Goal: Information Seeking & Learning: Check status

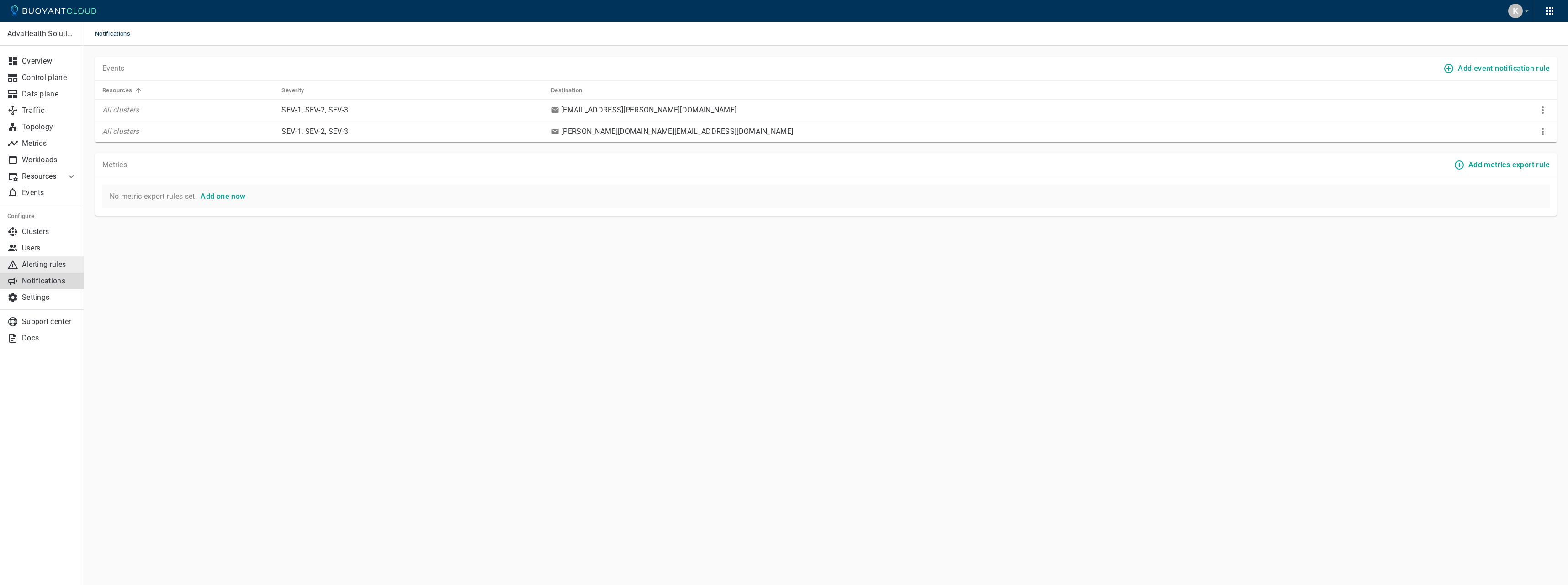
click at [65, 262] on p "Alerting rules" at bounding box center [49, 264] width 55 height 9
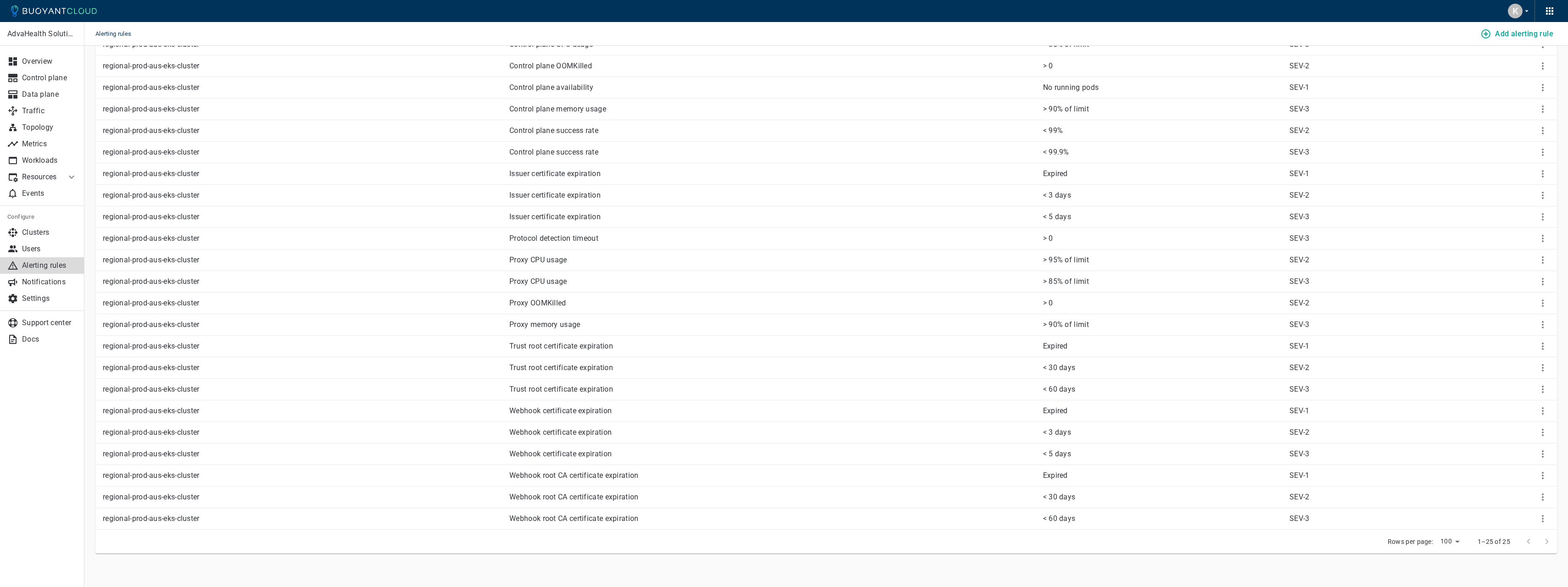
scroll to position [139, 0]
click at [39, 244] on p "Users" at bounding box center [50, 249] width 55 height 9
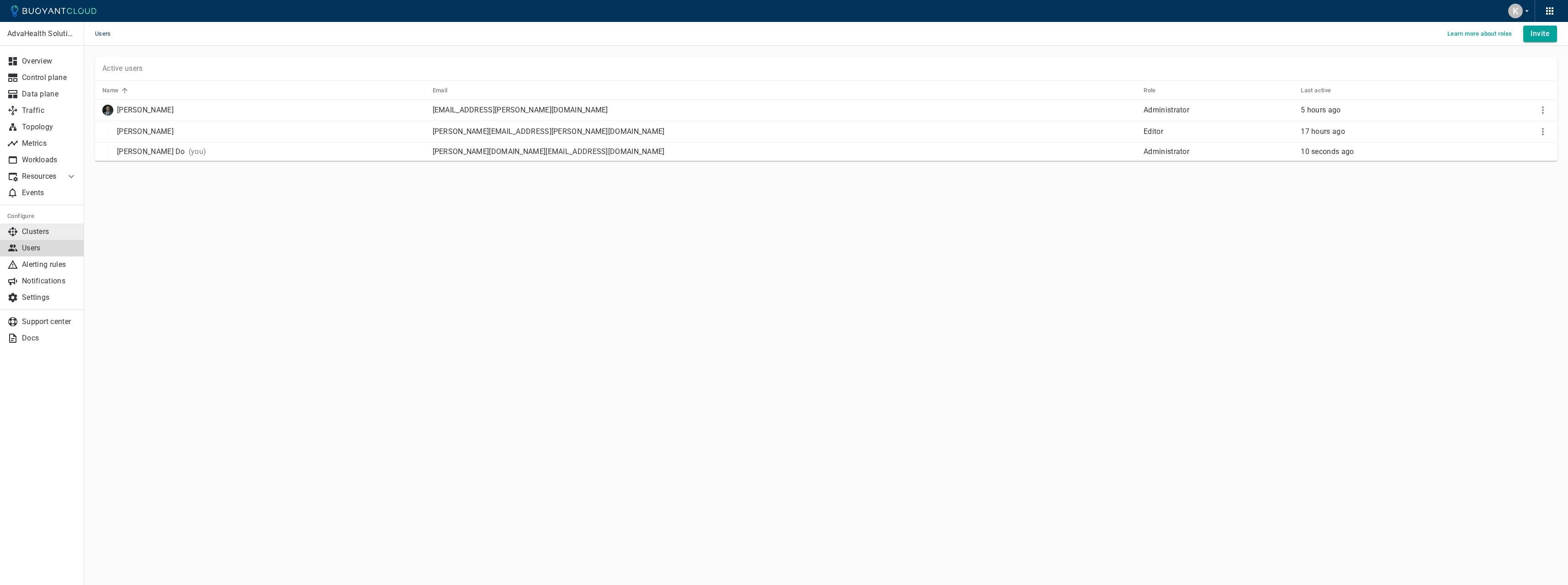
click at [43, 232] on p "Clusters" at bounding box center [49, 231] width 55 height 9
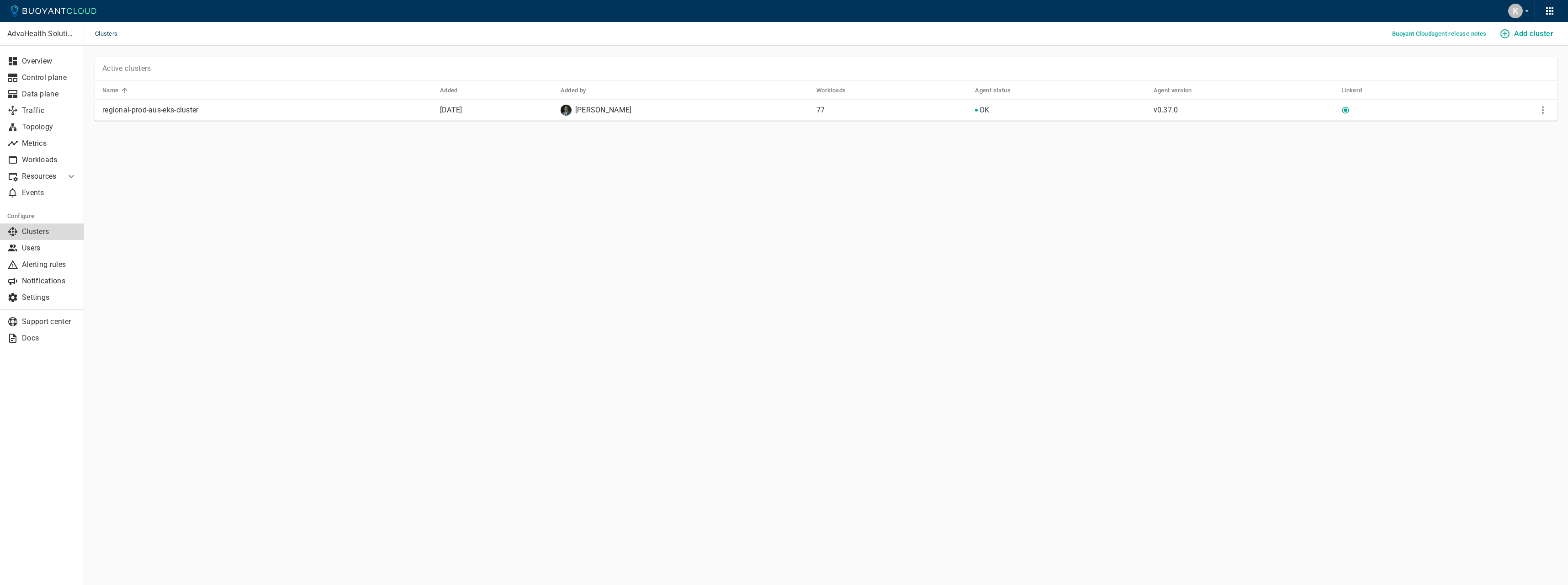
click at [70, 175] on icon at bounding box center [71, 177] width 11 height 11
click at [41, 241] on link "Events" at bounding box center [42, 248] width 84 height 16
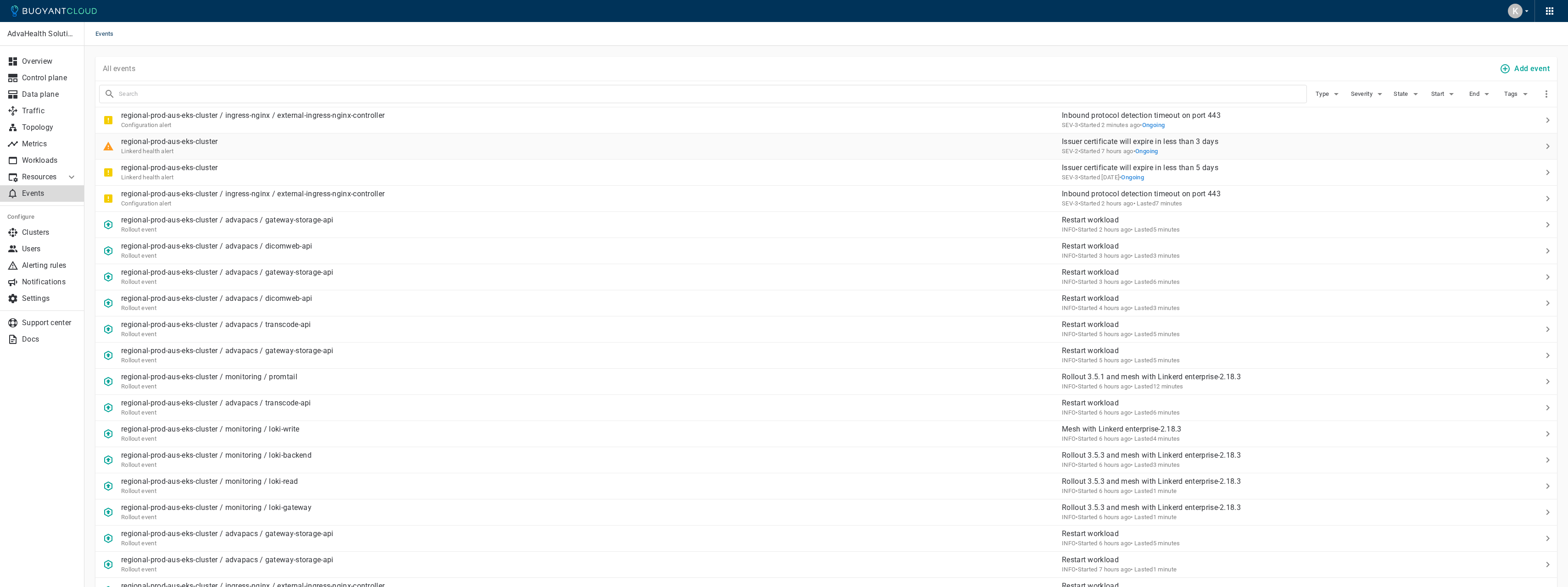
click at [1135, 150] on span "Ongoing" at bounding box center [1147, 151] width 23 height 7
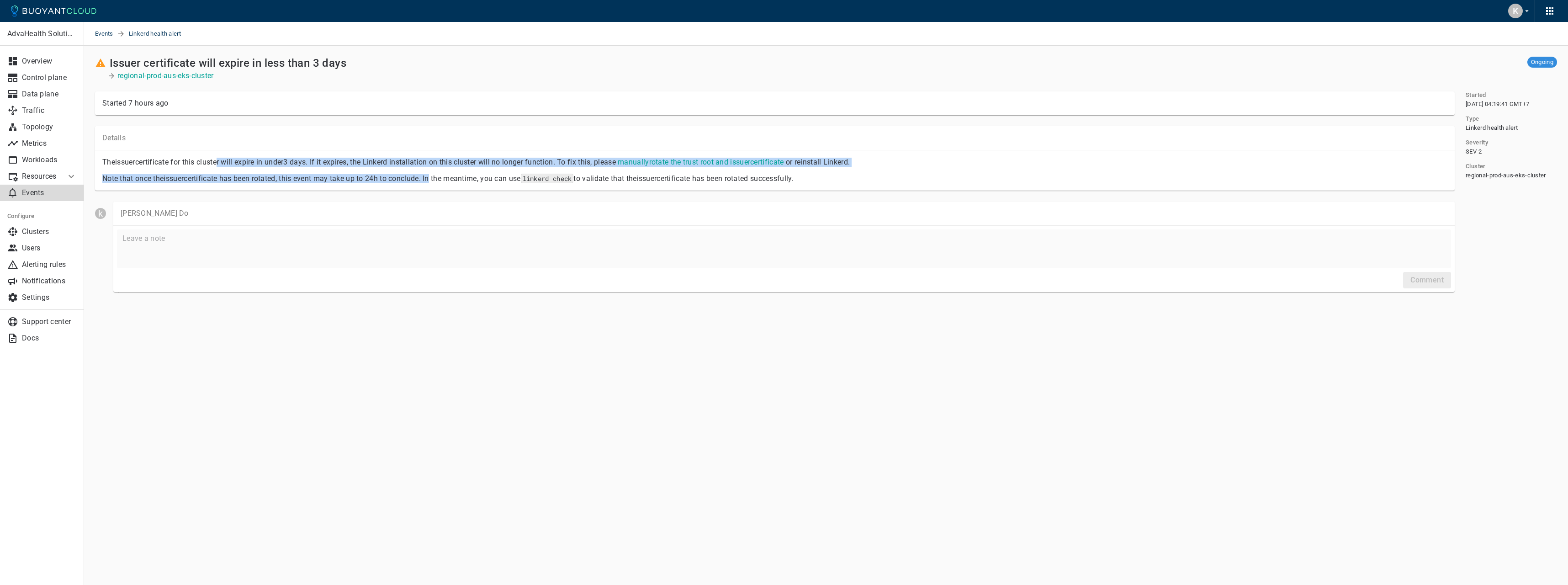
drag, startPoint x: 219, startPoint y: 161, endPoint x: 441, endPoint y: 173, distance: 222.3
click at [441, 173] on div "The issuer certificate for this cluster will expire in under 3 days . If it exp…" at bounding box center [771, 167] width 1353 height 33
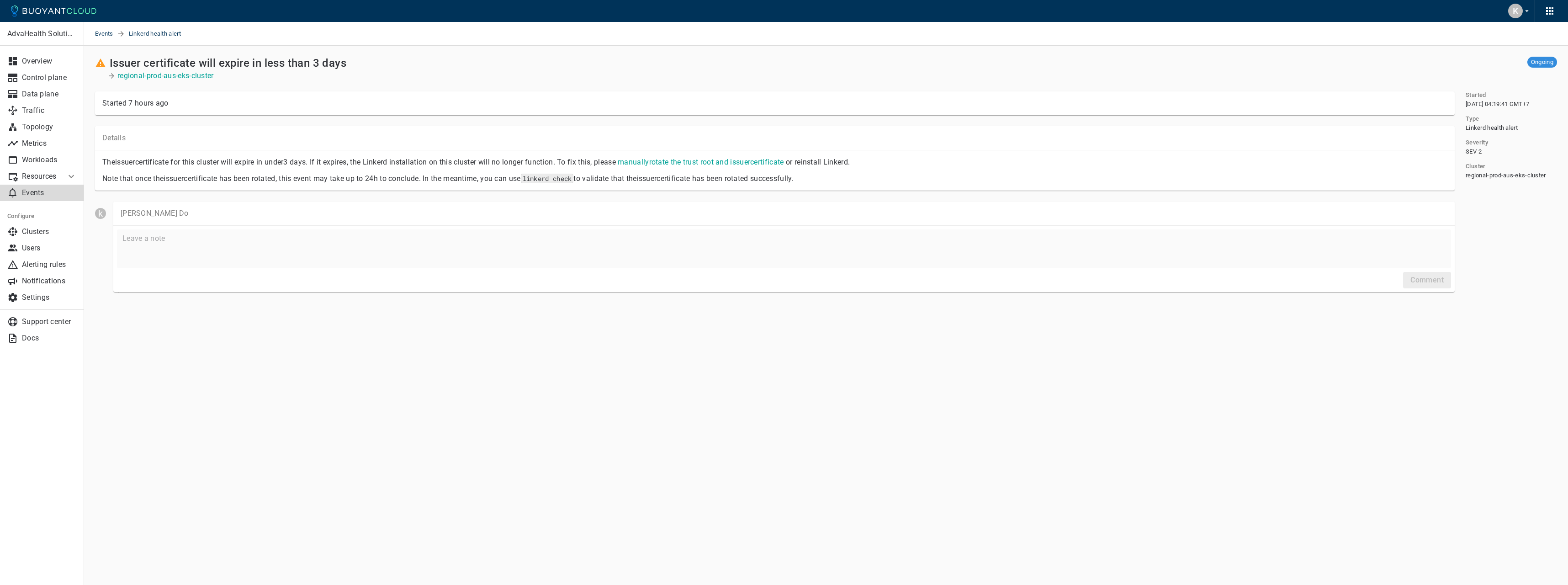
drag, startPoint x: 441, startPoint y: 173, endPoint x: 457, endPoint y: 175, distance: 16.1
click at [457, 175] on p "Note that once the issuer certificate has been rotated, this event may take up …" at bounding box center [775, 178] width 1345 height 9
drag, startPoint x: 430, startPoint y: 182, endPoint x: 226, endPoint y: 168, distance: 204.5
click at [226, 168] on div "Note that once the issuer certificate has been rotated, this event may take up …" at bounding box center [771, 175] width 1353 height 16
drag, startPoint x: 226, startPoint y: 168, endPoint x: 219, endPoint y: 167, distance: 7.1
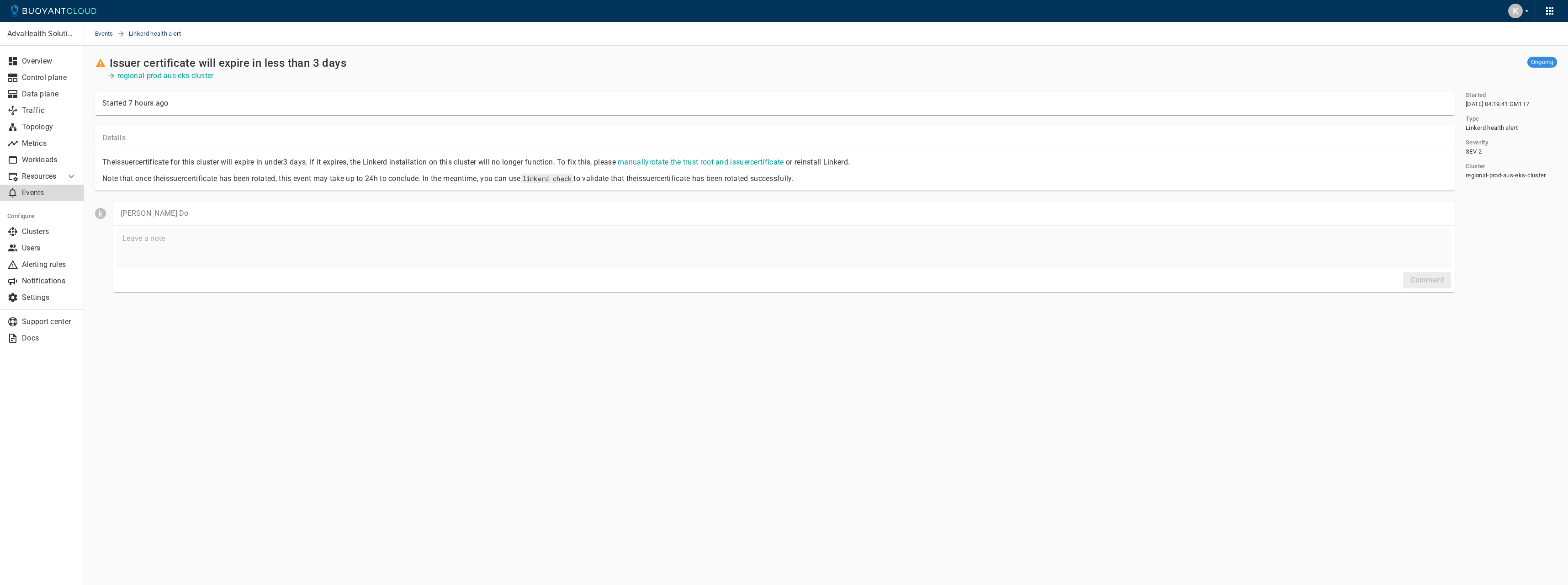
click at [219, 167] on div "Note that once the issuer certificate has been rotated, this event may take up …" at bounding box center [771, 175] width 1353 height 16
drag, startPoint x: 205, startPoint y: 178, endPoint x: 397, endPoint y: 175, distance: 192.0
click at [397, 175] on p "Note that once the issuer certificate has been rotated, this event may take up …" at bounding box center [775, 178] width 1345 height 9
click at [399, 175] on p "Note that once the issuer certificate has been rotated, this event may take up …" at bounding box center [775, 178] width 1345 height 9
drag, startPoint x: 372, startPoint y: 177, endPoint x: 673, endPoint y: 183, distance: 301.1
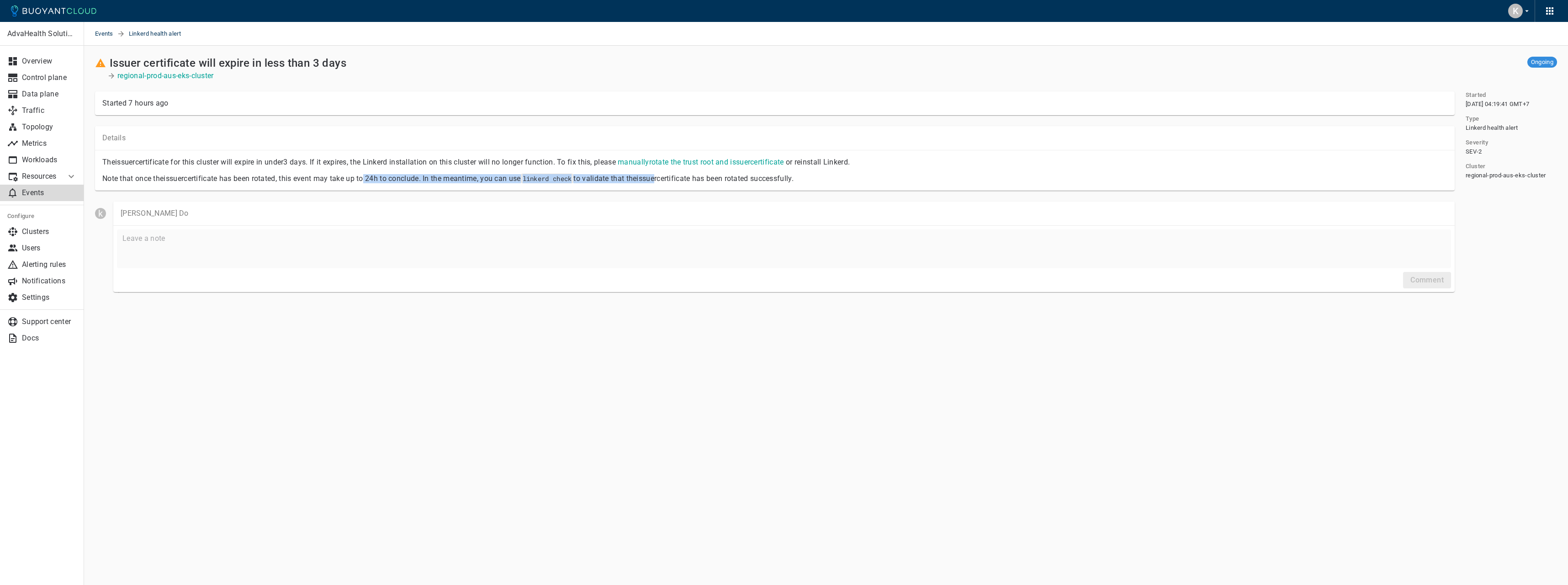
click at [673, 183] on div "The issuer certificate for this cluster will expire in under 3 days . If it exp…" at bounding box center [775, 170] width 1360 height 40
click at [674, 184] on div "The issuer certificate for this cluster will expire in under 3 days . If it exp…" at bounding box center [775, 170] width 1360 height 40
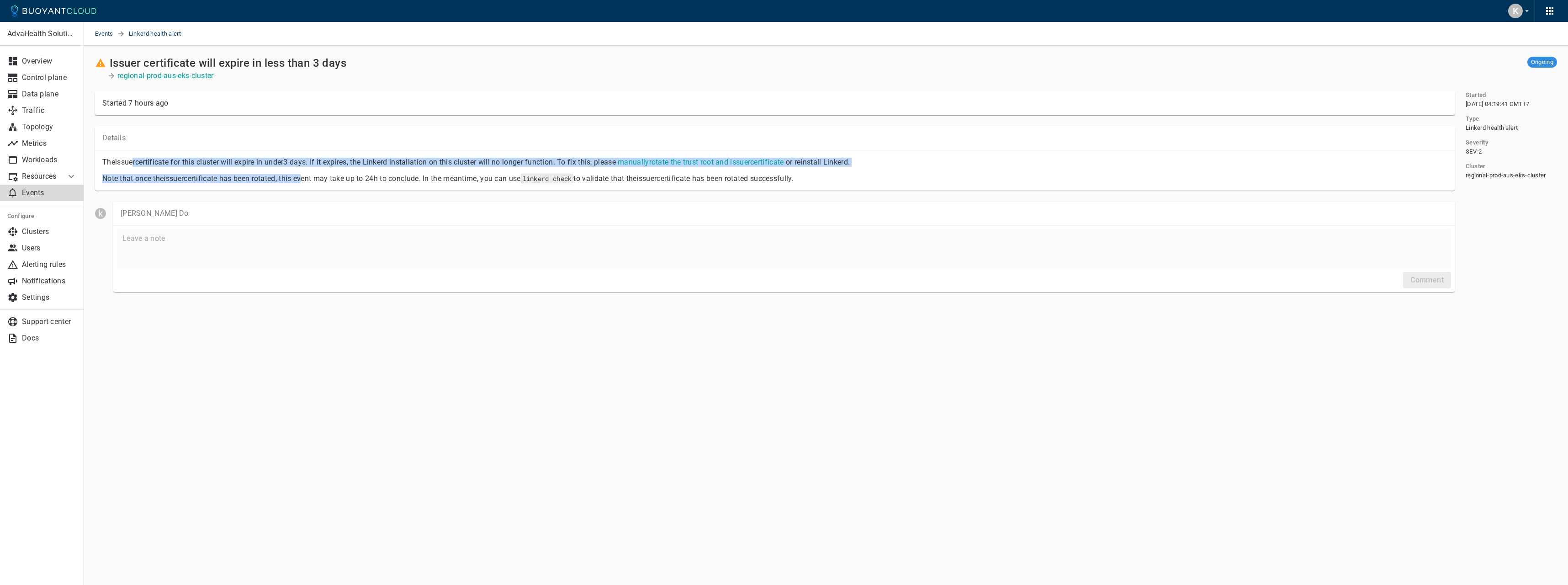
drag, startPoint x: 134, startPoint y: 160, endPoint x: 313, endPoint y: 174, distance: 179.5
click at [313, 174] on div "The issuer certificate for this cluster will expire in under 3 days . If it exp…" at bounding box center [771, 167] width 1353 height 33
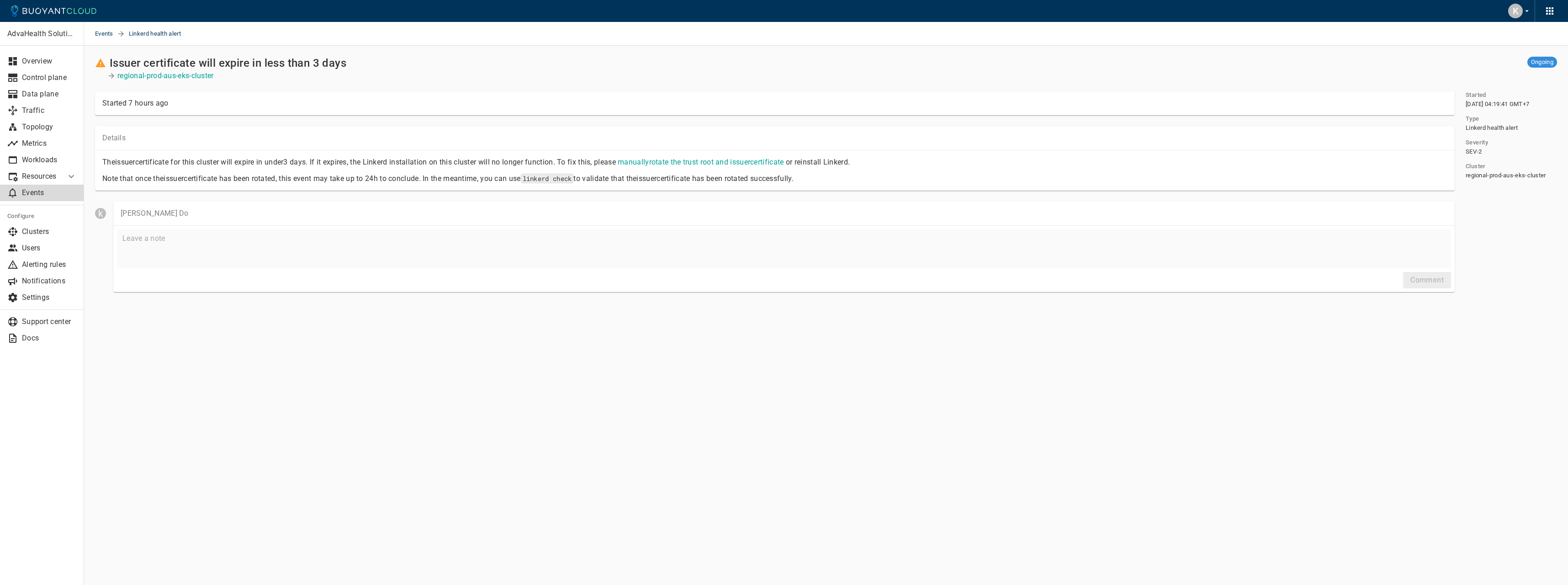
click at [318, 175] on p "Note that once the issuer certificate has been rotated, this event may take up …" at bounding box center [775, 178] width 1345 height 9
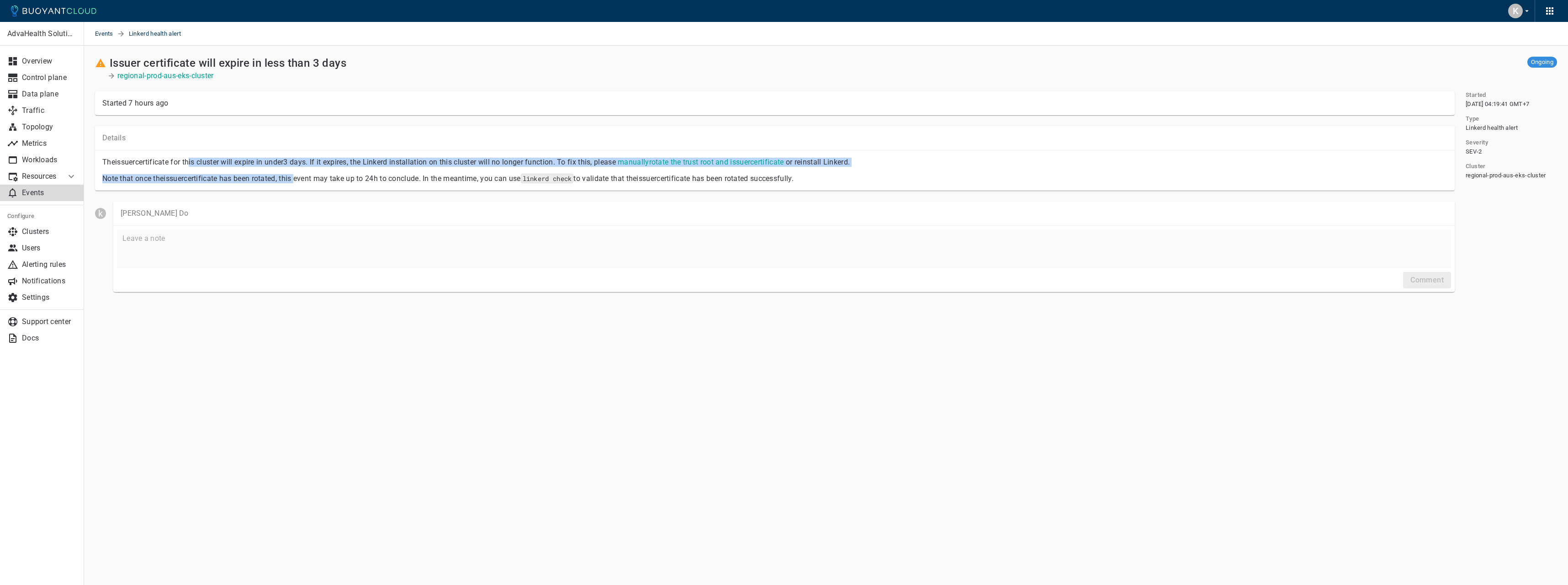
drag, startPoint x: 255, startPoint y: 177, endPoint x: 178, endPoint y: 164, distance: 78.1
click at [178, 164] on div "The issuer certificate for this cluster will expire in under 3 days . If it exp…" at bounding box center [771, 167] width 1353 height 33
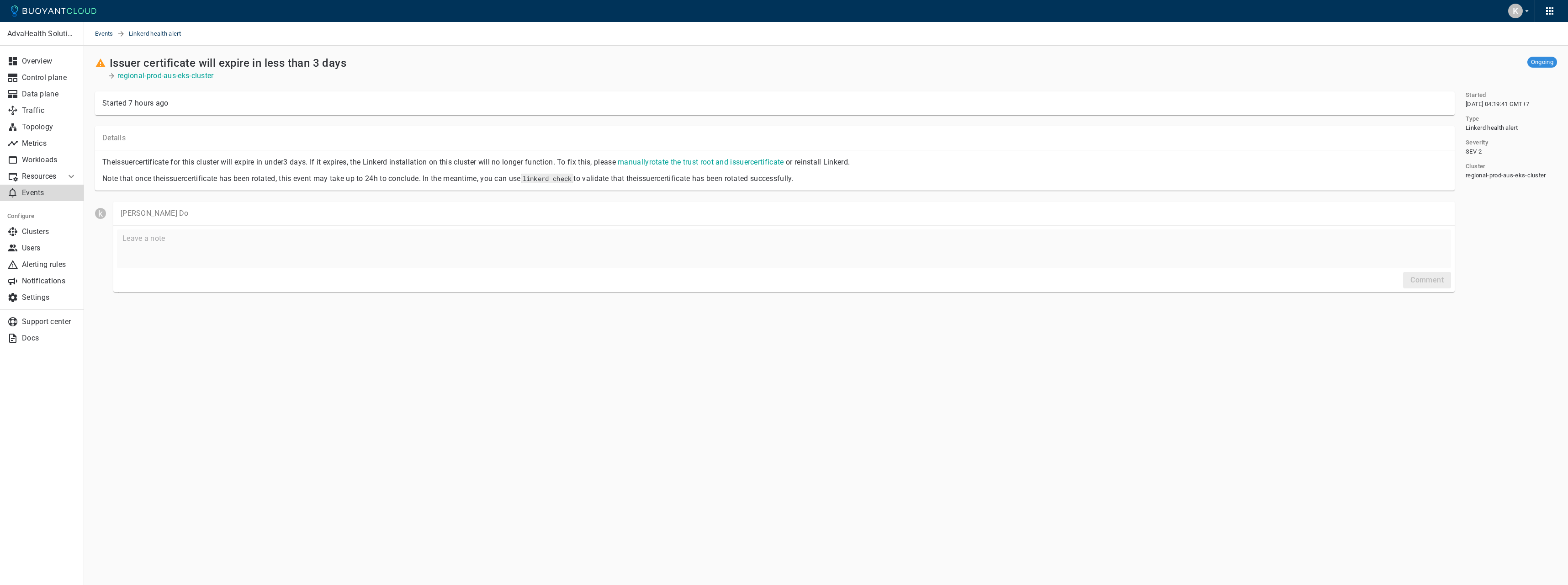
click at [175, 164] on p "The issuer certificate for this cluster will expire in under 3 days . If it exp…" at bounding box center [775, 162] width 1345 height 9
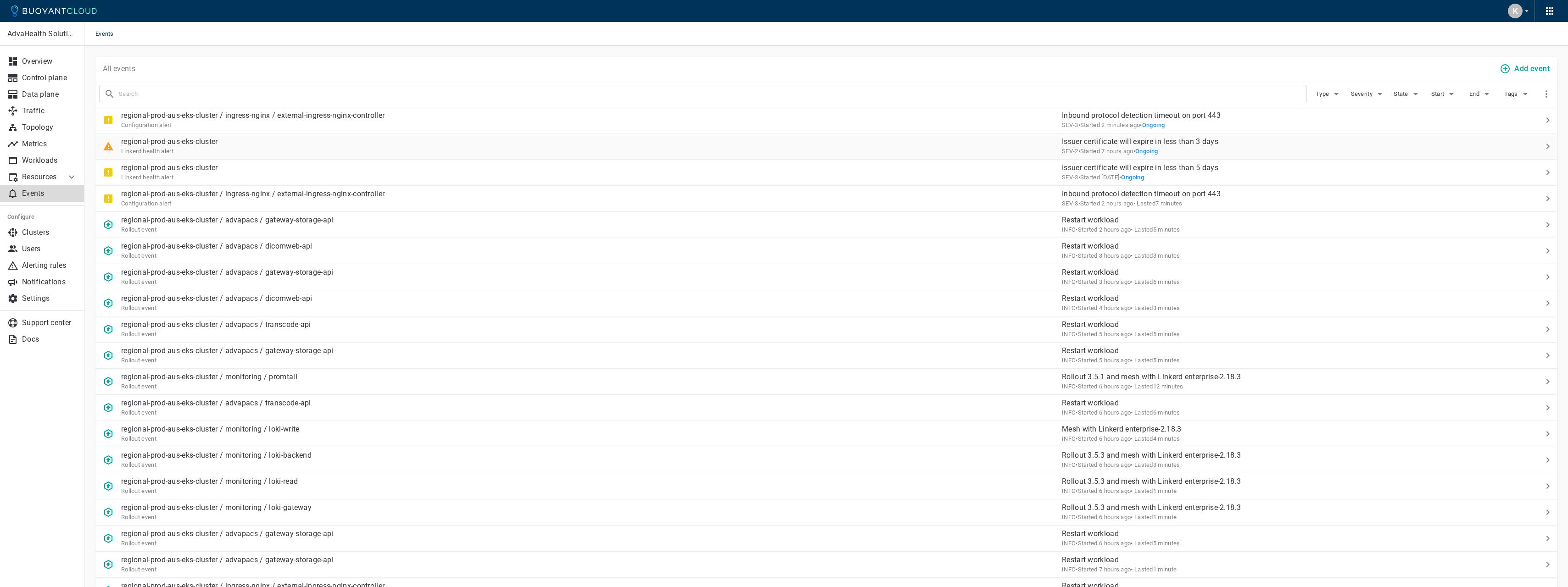
click at [180, 140] on p "regional-prod-aus-eks-cluster" at bounding box center [169, 141] width 97 height 9
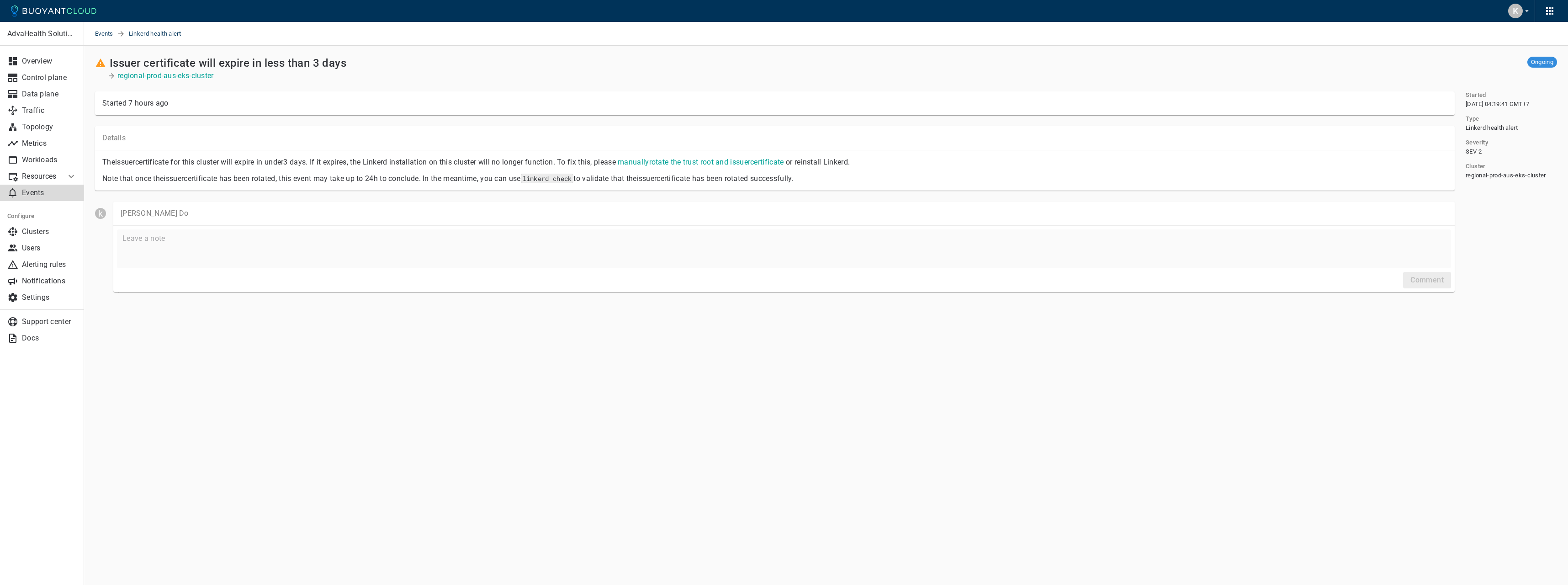
click at [177, 237] on textarea at bounding box center [784, 249] width 1323 height 32
click at [243, 161] on p "The issuer certificate for this cluster will expire in under 3 days . If it exp…" at bounding box center [775, 162] width 1345 height 9
drag, startPoint x: 149, startPoint y: 178, endPoint x: 330, endPoint y: 175, distance: 181.0
click at [330, 175] on p "Note that once the issuer certificate has been rotated, this event may take up …" at bounding box center [775, 178] width 1345 height 9
click at [331, 175] on p "Note that once the issuer certificate has been rotated, this event may take up …" at bounding box center [775, 178] width 1345 height 9
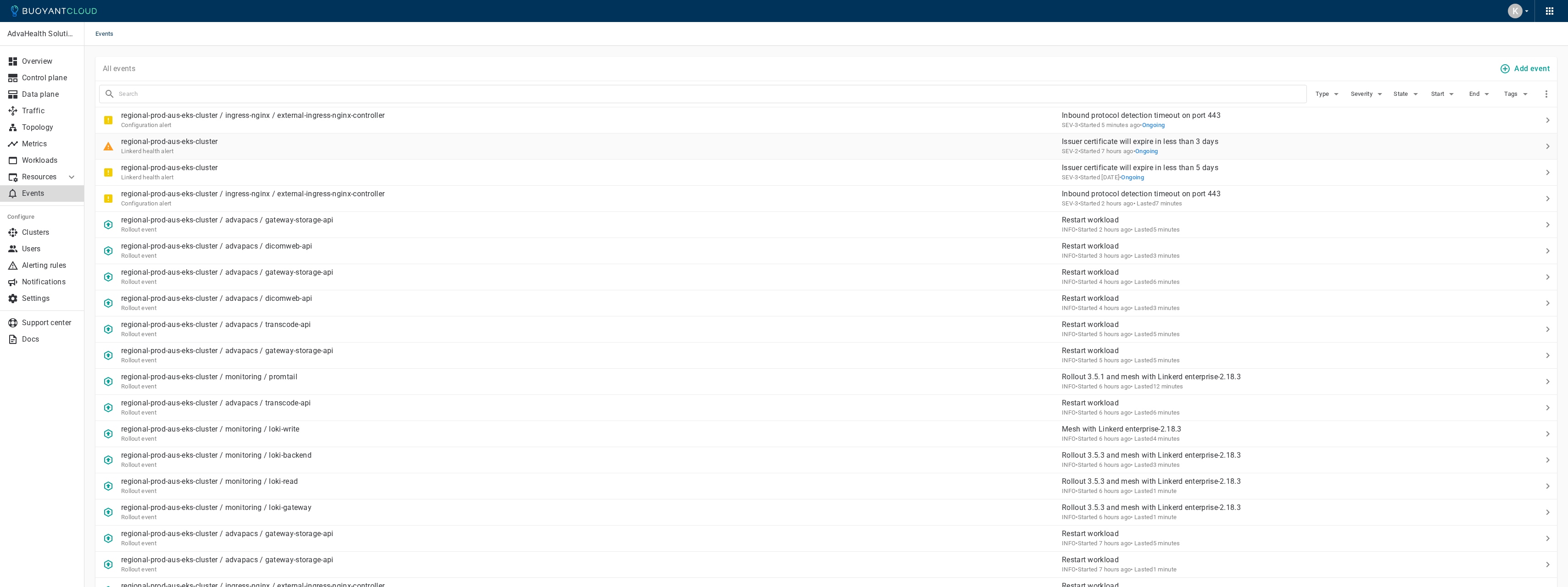
click at [190, 144] on p "regional-prod-aus-eks-cluster" at bounding box center [169, 141] width 97 height 9
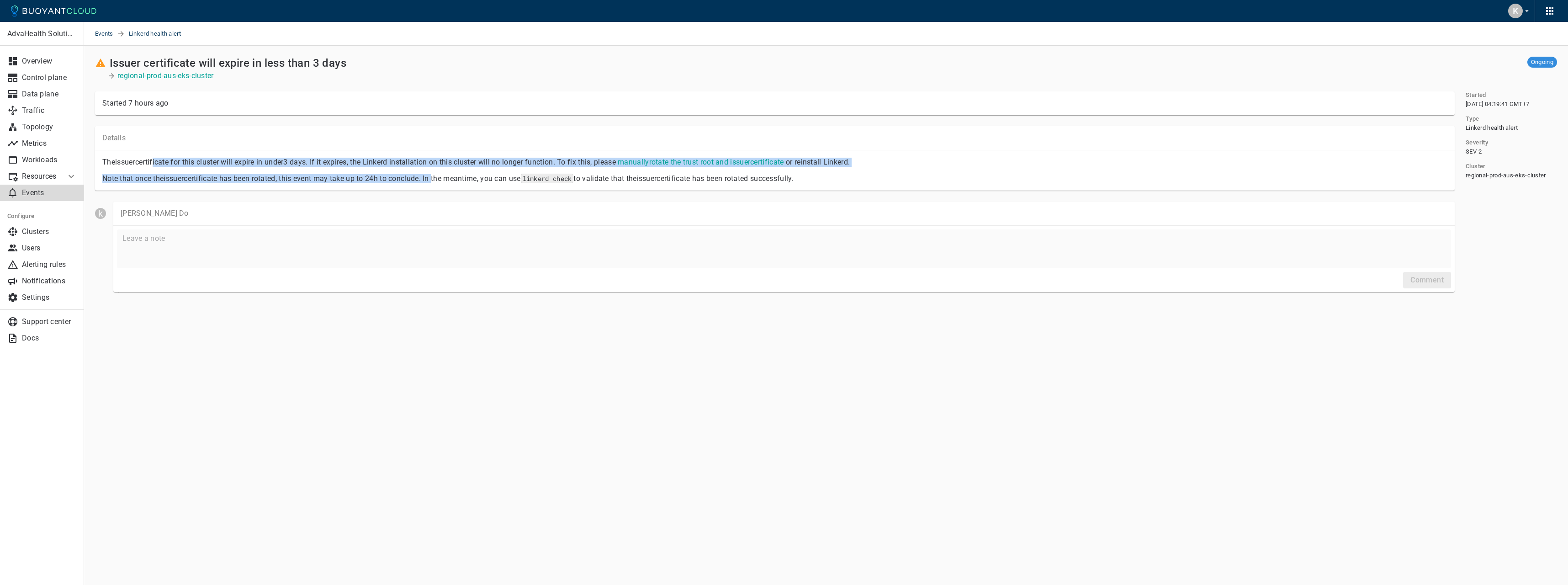
drag, startPoint x: 156, startPoint y: 160, endPoint x: 439, endPoint y: 173, distance: 283.3
click at [438, 172] on div "The issuer certificate for this cluster will expire in under 3 days . If it exp…" at bounding box center [771, 167] width 1353 height 33
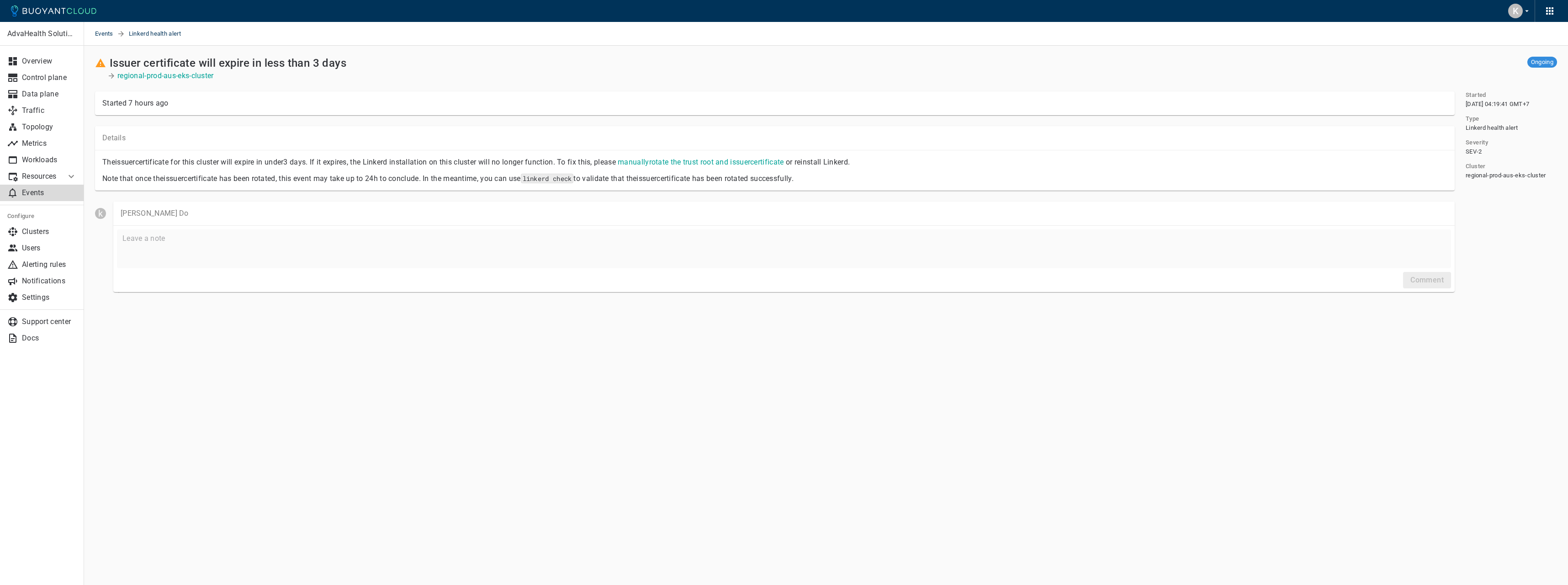
click at [439, 173] on div "Note that once the issuer certificate has been rotated, this event may take up …" at bounding box center [771, 175] width 1353 height 16
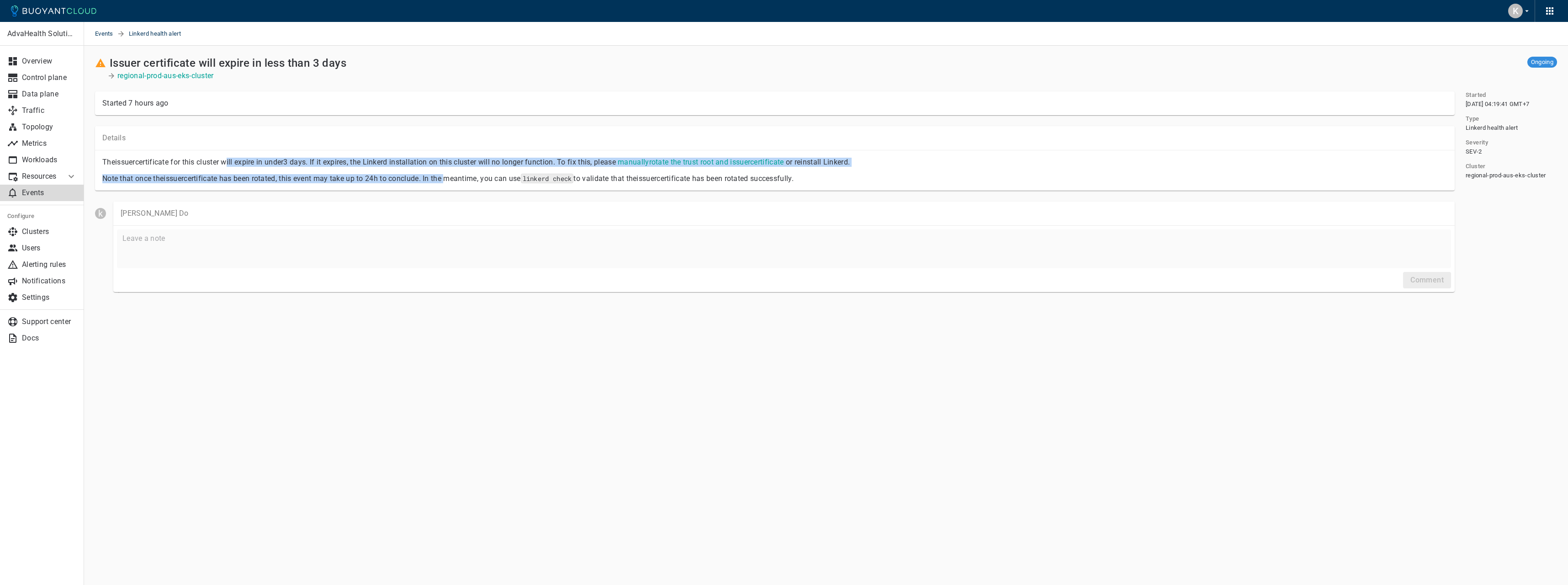
drag, startPoint x: 354, startPoint y: 163, endPoint x: 225, endPoint y: 153, distance: 129.4
click at [226, 153] on div "The issuer certificate for this cluster will expire in under 3 days . If it exp…" at bounding box center [771, 167] width 1353 height 33
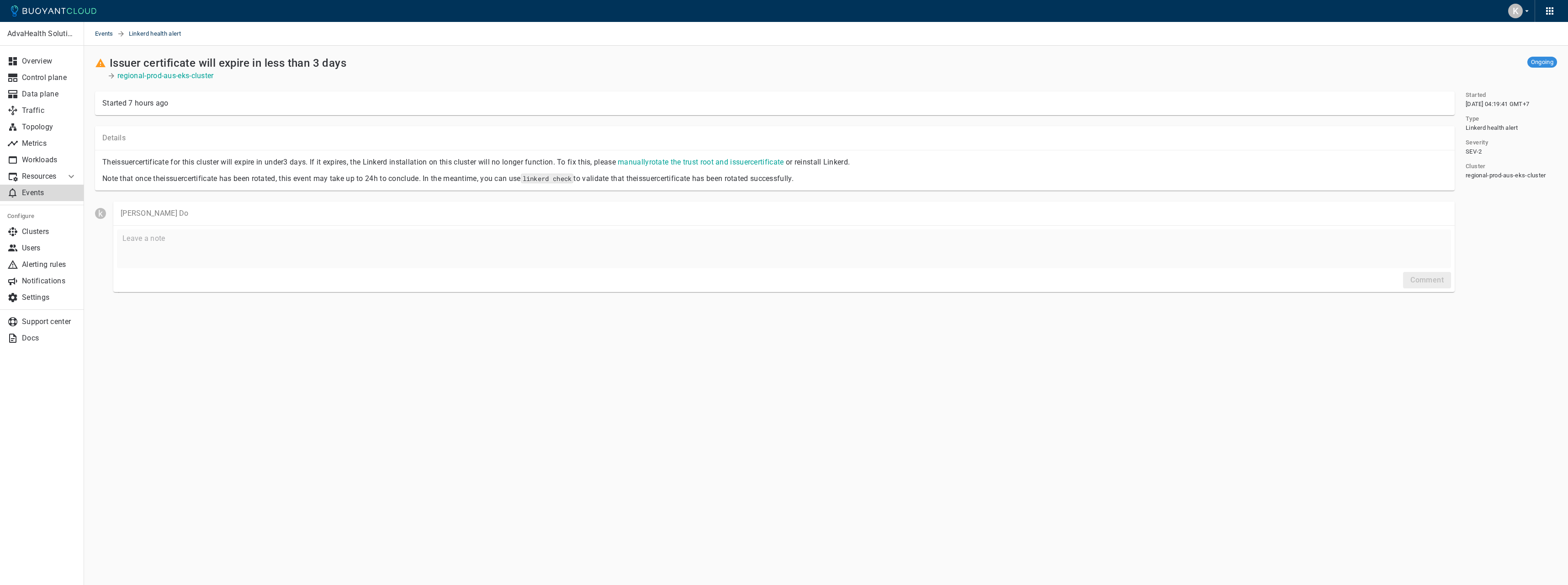
click at [225, 153] on div "The issuer certificate for this cluster will expire in under 3 days . If it exp…" at bounding box center [771, 158] width 1353 height 16
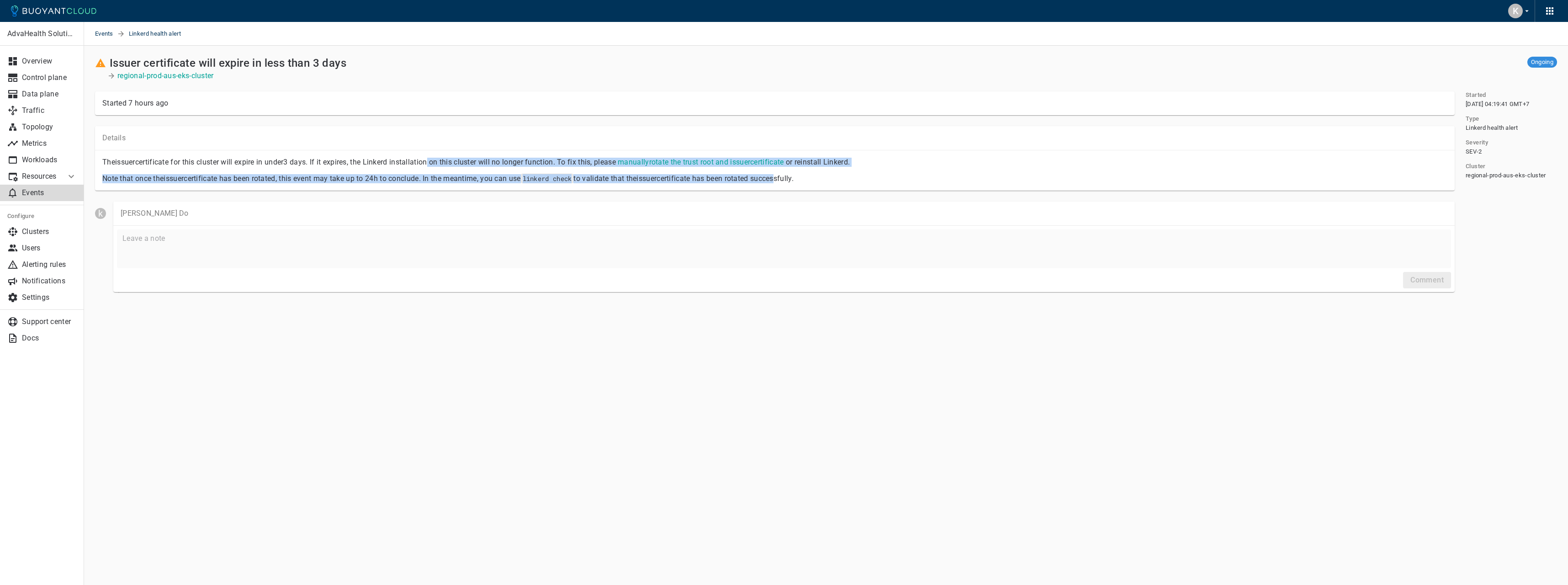
drag, startPoint x: 435, startPoint y: 158, endPoint x: 791, endPoint y: 180, distance: 356.7
click at [791, 180] on div "The issuer certificate for this cluster will expire in under 3 days . If it exp…" at bounding box center [771, 167] width 1353 height 33
click at [791, 180] on p "Note that once the issuer certificate has been rotated, this event may take up …" at bounding box center [775, 178] width 1345 height 9
drag, startPoint x: 766, startPoint y: 182, endPoint x: 411, endPoint y: 164, distance: 355.5
click at [411, 164] on div "The issuer certificate for this cluster will expire in under 3 days . If it exp…" at bounding box center [771, 167] width 1353 height 33
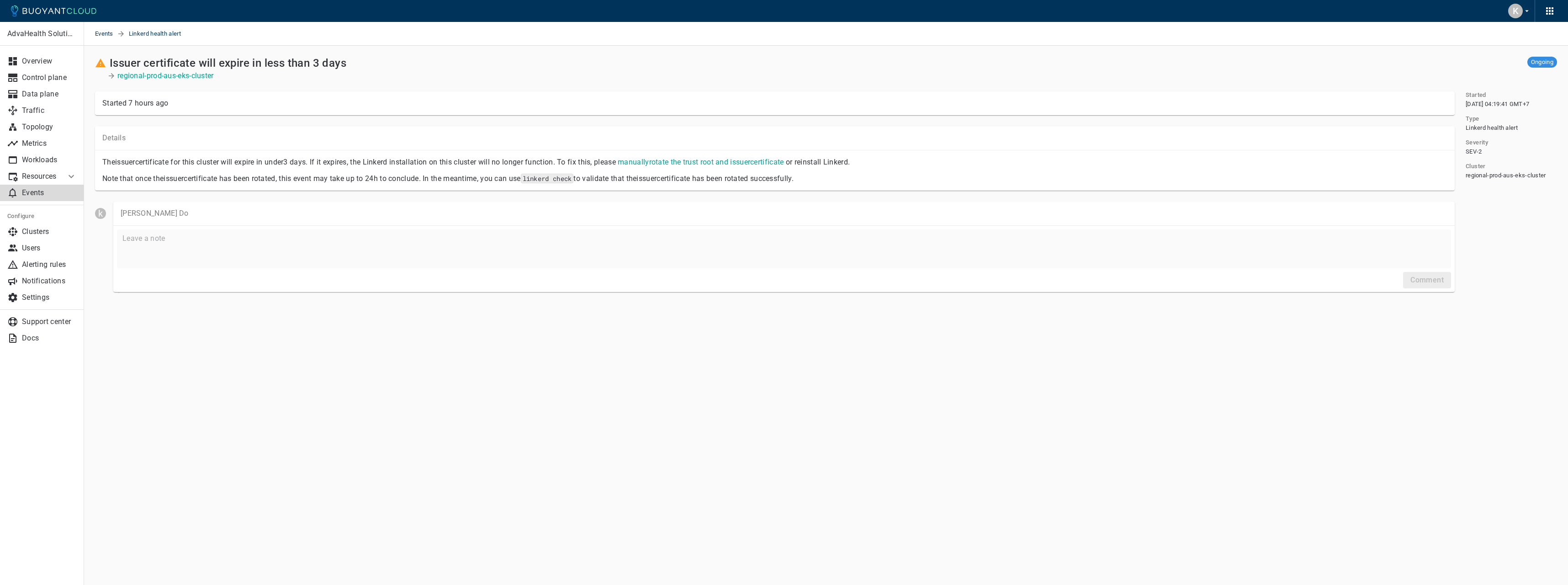
drag, startPoint x: 411, startPoint y: 164, endPoint x: 393, endPoint y: 163, distance: 18.0
click at [393, 163] on p "The issuer certificate for this cluster will expire in under 3 days . If it exp…" at bounding box center [775, 162] width 1345 height 9
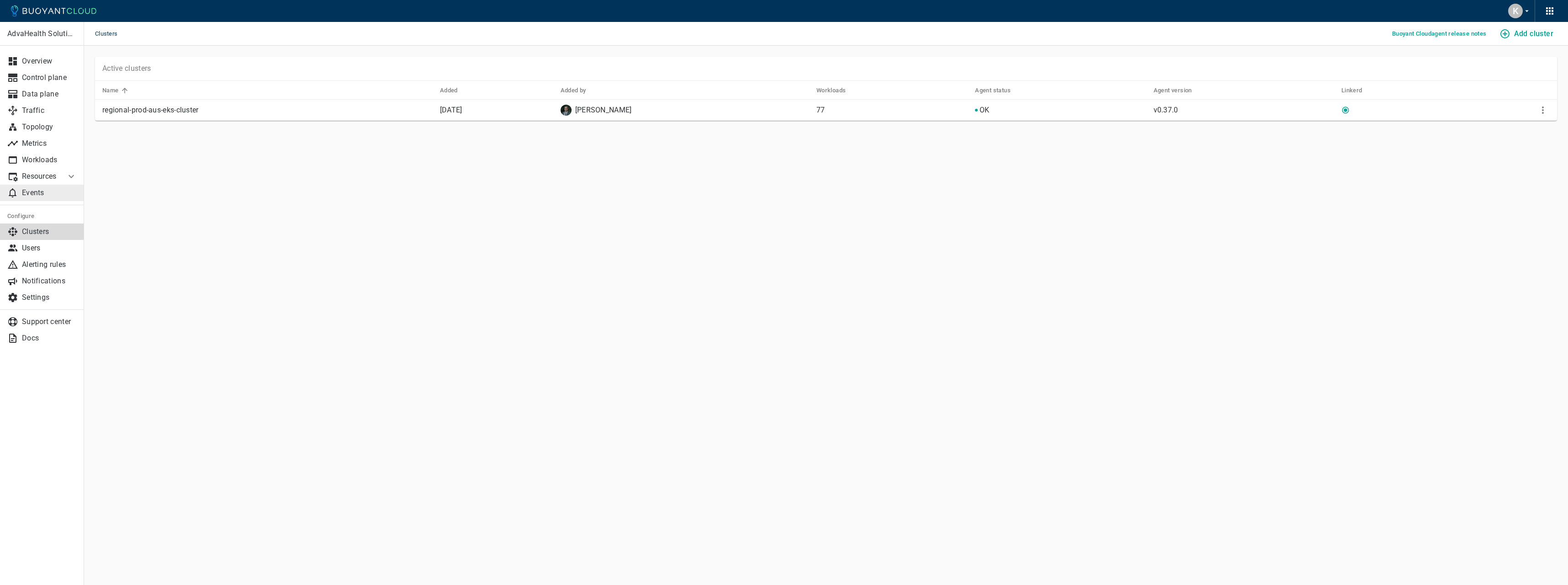
drag, startPoint x: 0, startPoint y: 0, endPoint x: 70, endPoint y: 195, distance: 207.2
click at [70, 195] on p "Events" at bounding box center [49, 192] width 55 height 9
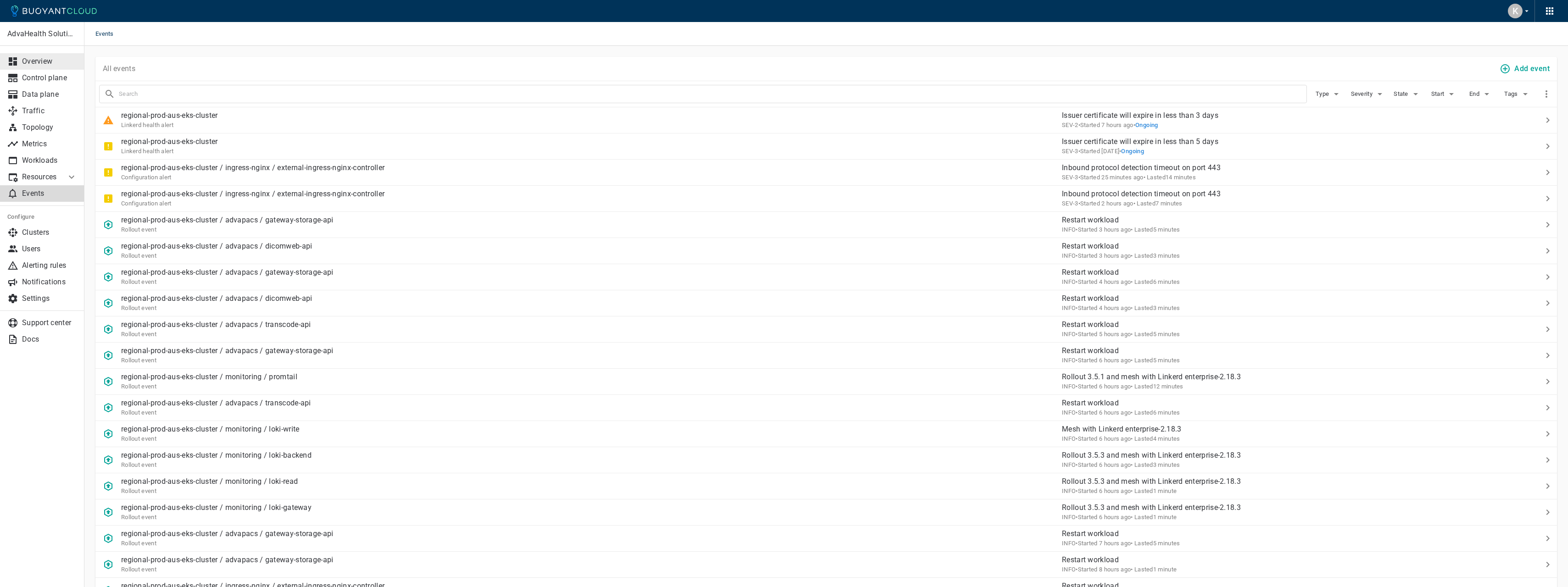
click at [50, 65] on p "Overview" at bounding box center [50, 61] width 55 height 9
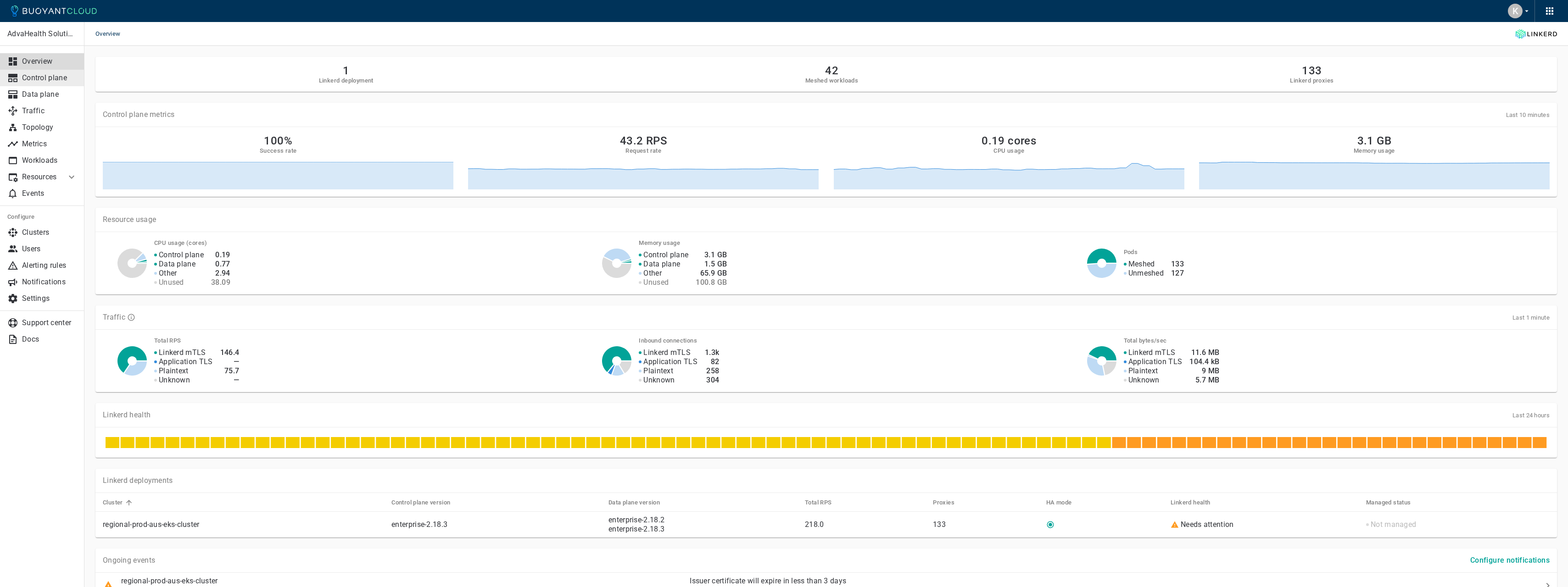
click at [54, 80] on p "Control plane" at bounding box center [50, 78] width 55 height 9
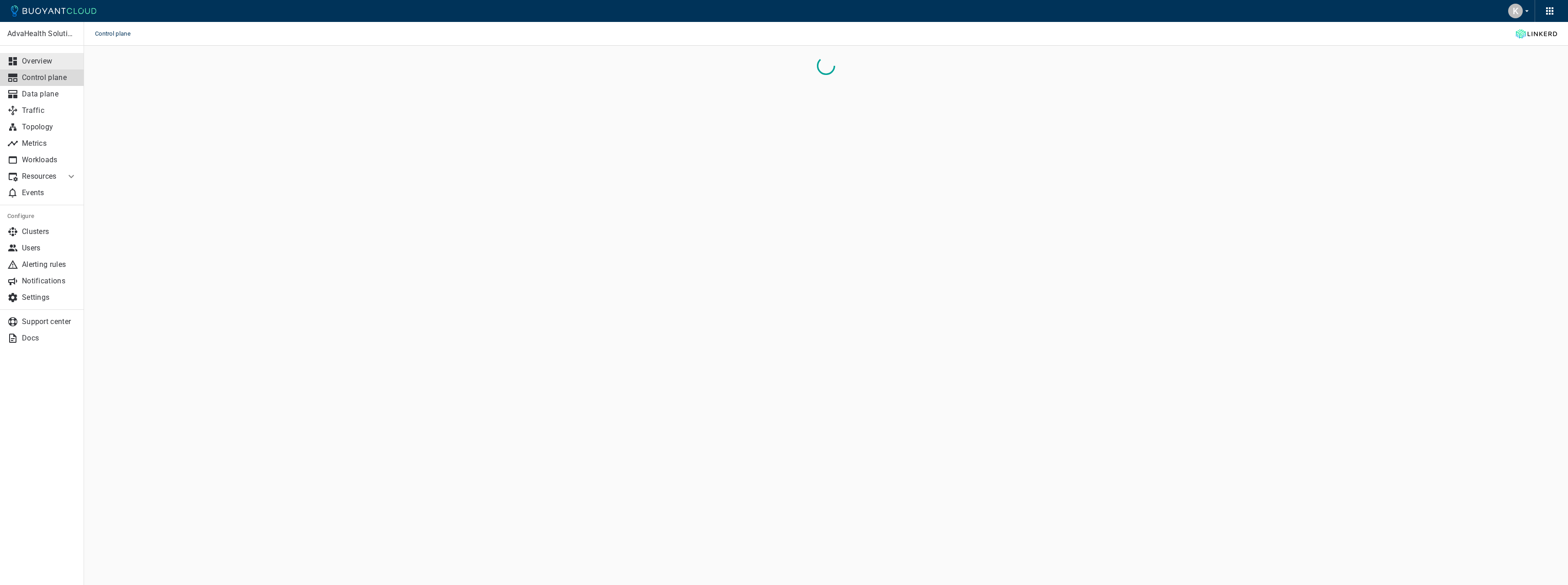
click at [52, 55] on link "Overview" at bounding box center [42, 61] width 84 height 16
